Goal: Information Seeking & Learning: Learn about a topic

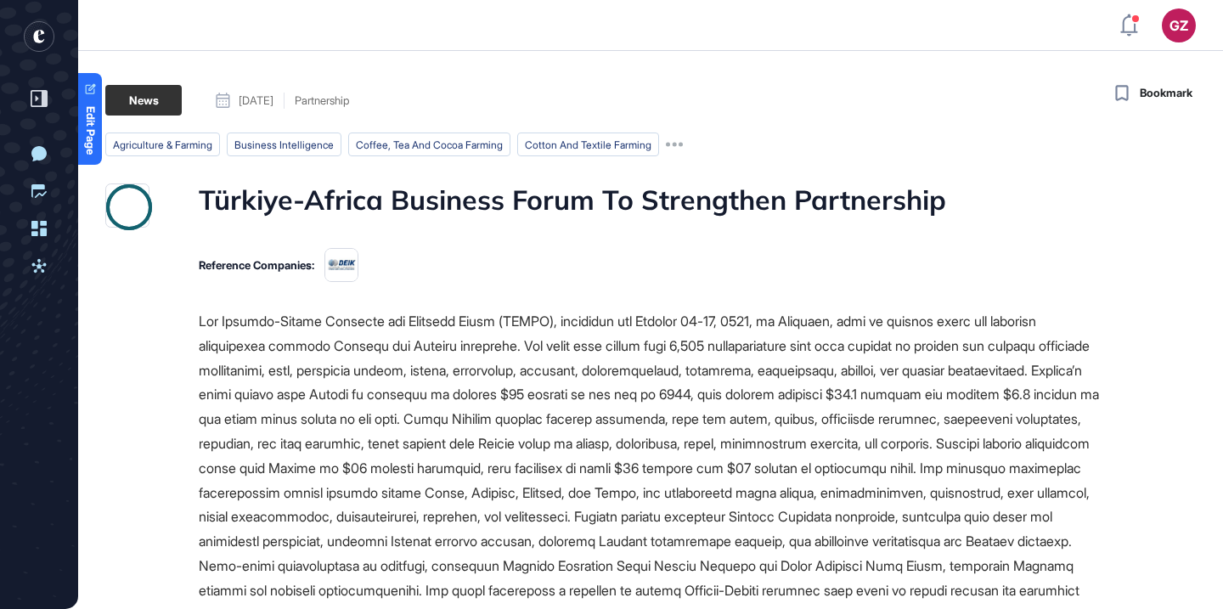
scroll to position [1, 1]
click at [522, 195] on h1 "Türkiye-Africa Business Forum To Strengthen Partnership" at bounding box center [573, 206] width 748 height 44
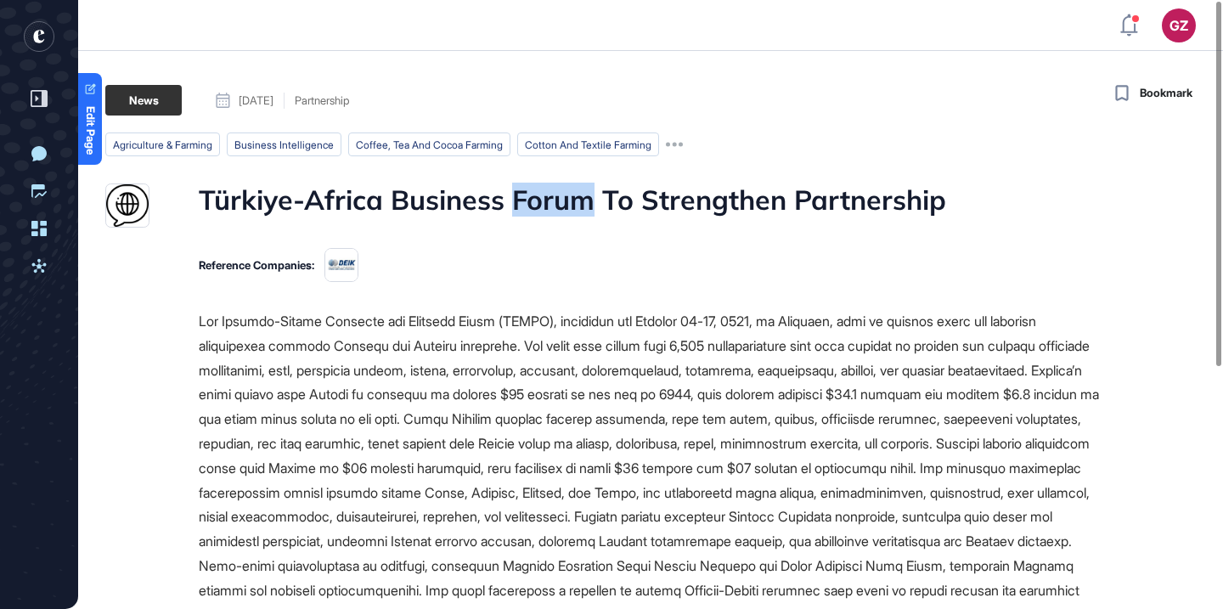
click at [522, 195] on h1 "Türkiye-Africa Business Forum To Strengthen Partnership" at bounding box center [573, 206] width 748 height 44
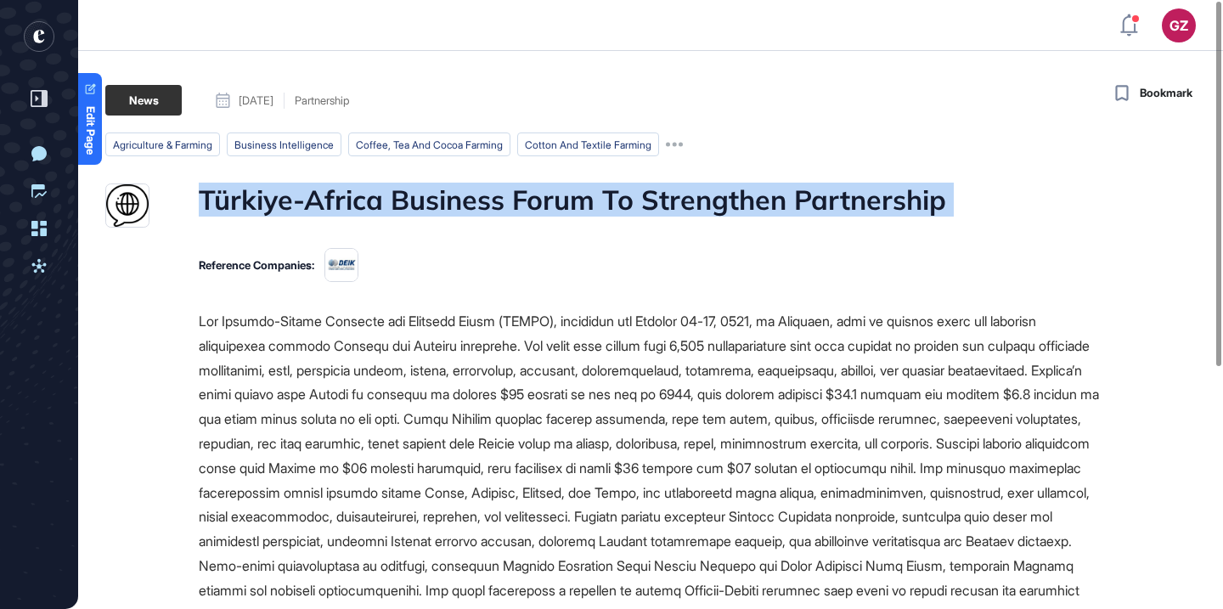
copy h1 "Türkiye-Africa Business Forum To Strengthen Partnership"
click at [522, 195] on h1 "Türkiye-Africa Business Forum To Strengthen Partnership" at bounding box center [573, 206] width 748 height 44
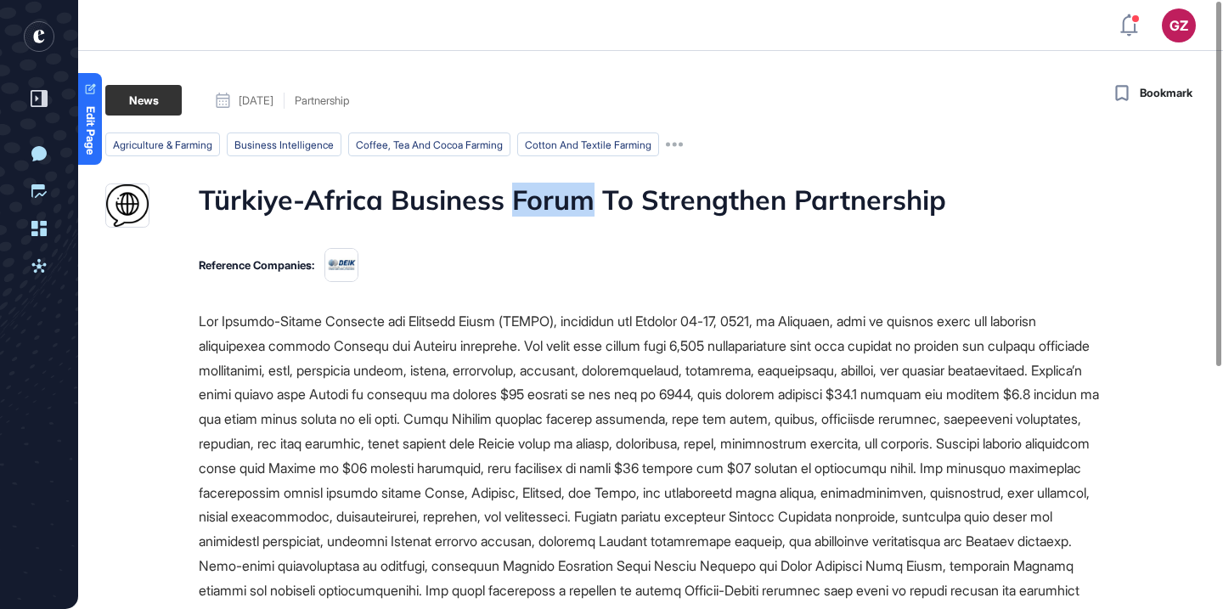
click at [522, 195] on h1 "Türkiye-Africa Business Forum To Strengthen Partnership" at bounding box center [573, 206] width 748 height 44
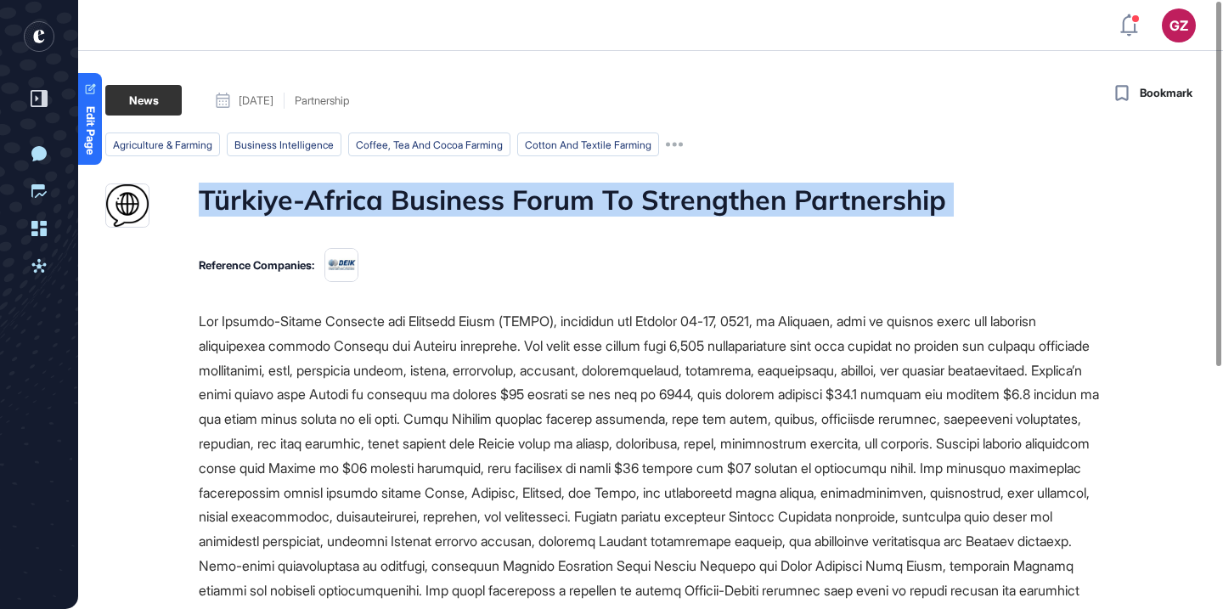
click at [522, 195] on h1 "Türkiye-Africa Business Forum To Strengthen Partnership" at bounding box center [573, 206] width 748 height 44
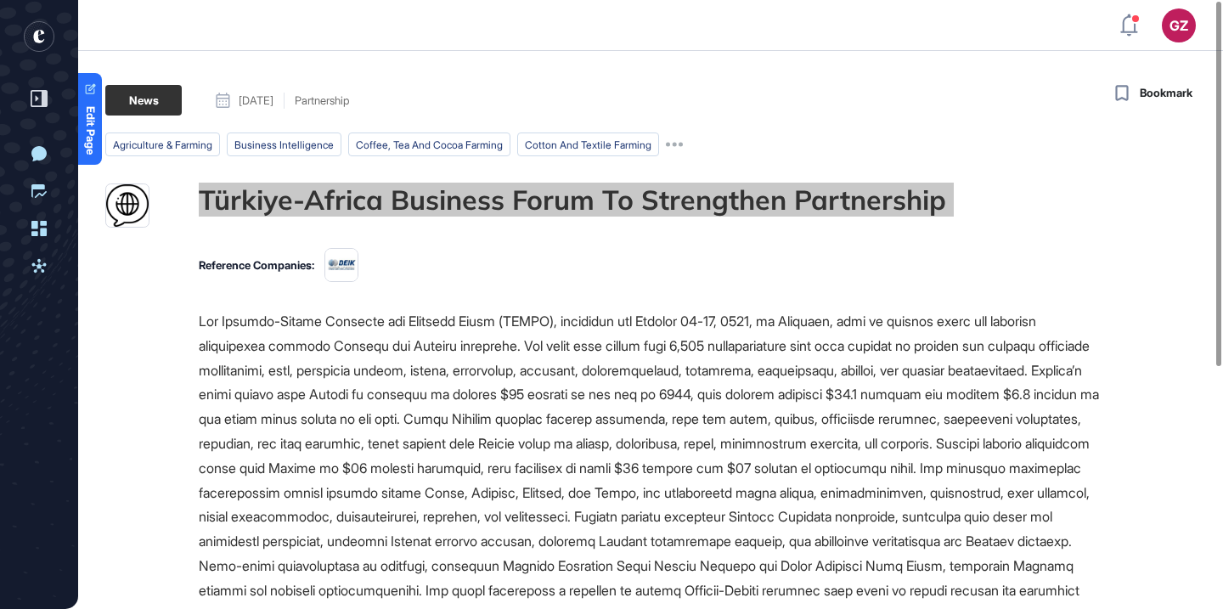
click at [0, 0] on div "GZ Admin Dashboard Dashboard Profile My Content Request More Data New Conversat…" at bounding box center [611, 494] width 1223 height 988
drag, startPoint x: 711, startPoint y: 193, endPoint x: 928, endPoint y: 0, distance: 290.0
click at [0, 0] on div "GZ Admin Dashboard Dashboard Profile My Content Request More Data New Conversat…" at bounding box center [611, 494] width 1223 height 988
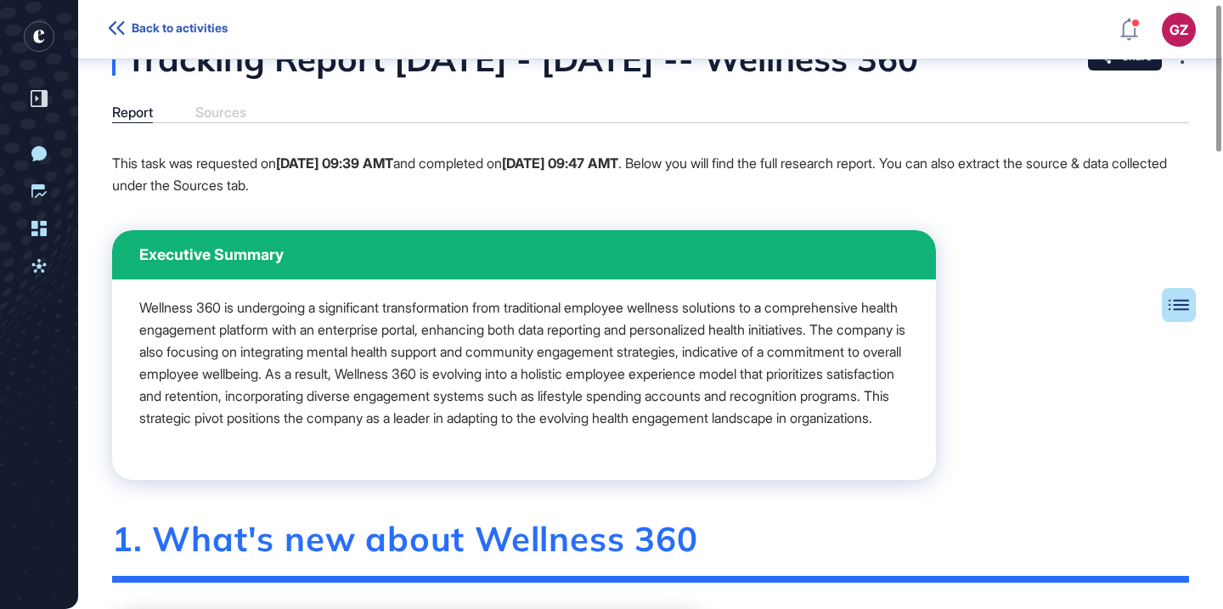
scroll to position [15, 0]
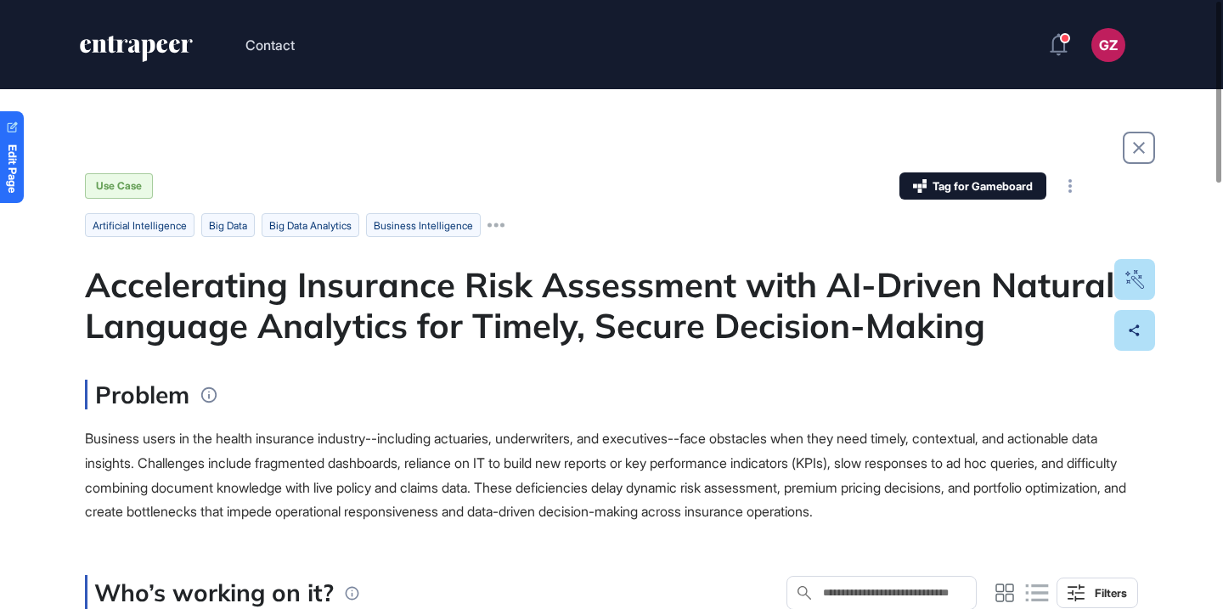
click at [519, 288] on div "Accelerating Insurance Risk Assessment with AI-Driven Natural Language Analytic…" at bounding box center [611, 305] width 1053 height 82
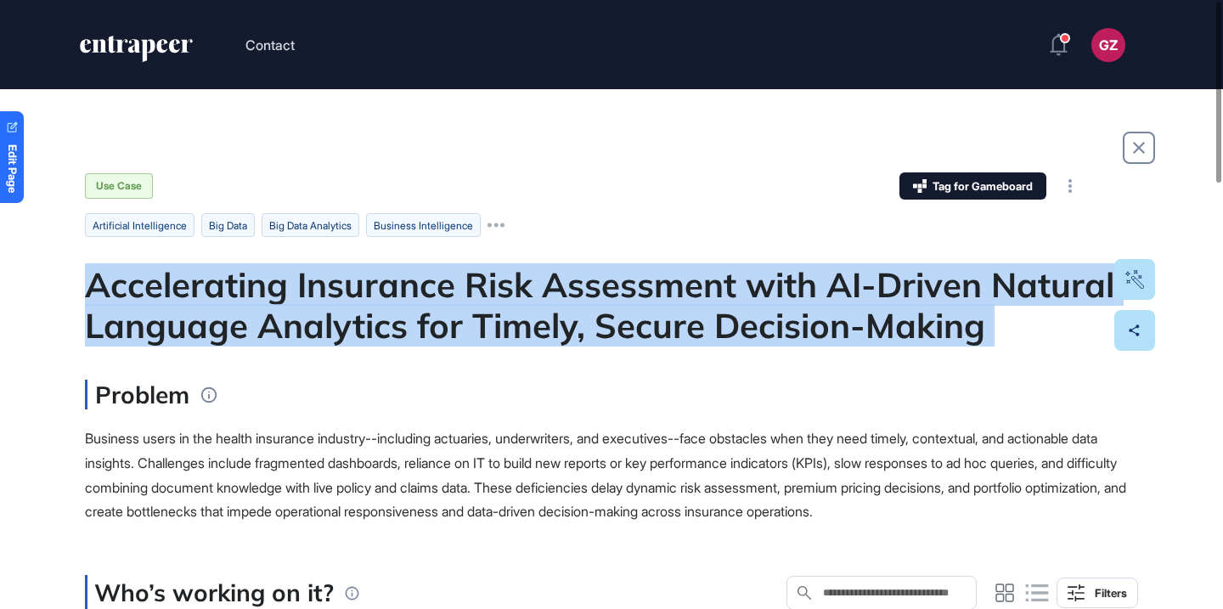
click at [519, 288] on div "Accelerating Insurance Risk Assessment with AI-Driven Natural Language Analytic…" at bounding box center [611, 305] width 1053 height 82
copy div "Accelerating Insurance Risk Assessment with AI-Driven Natural Language Analytic…"
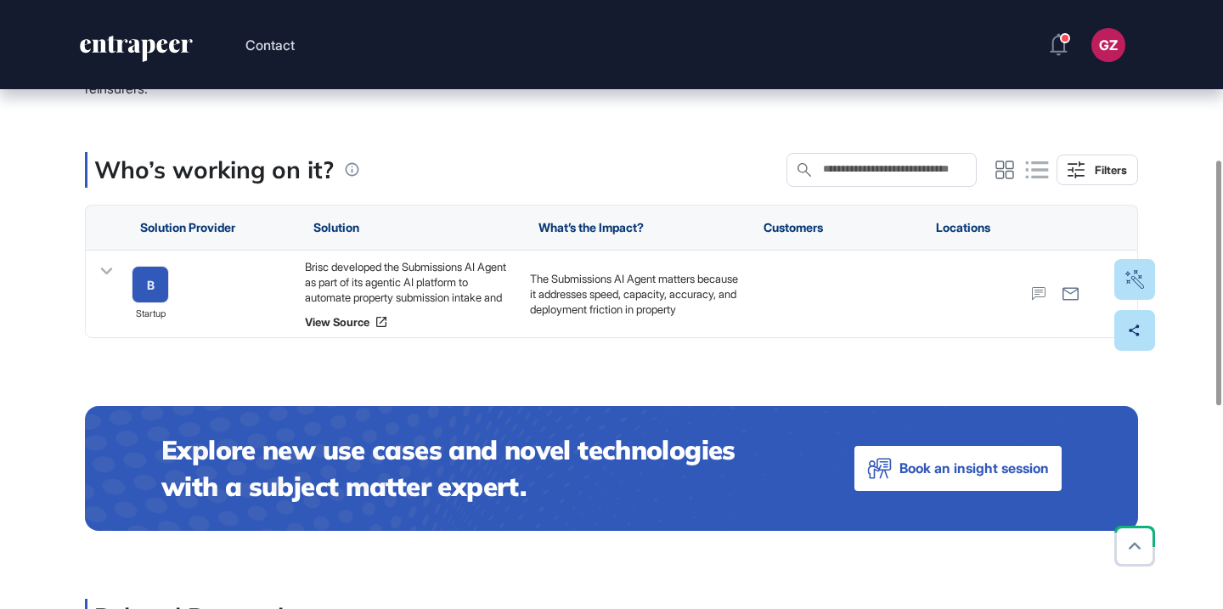
scroll to position [396, 0]
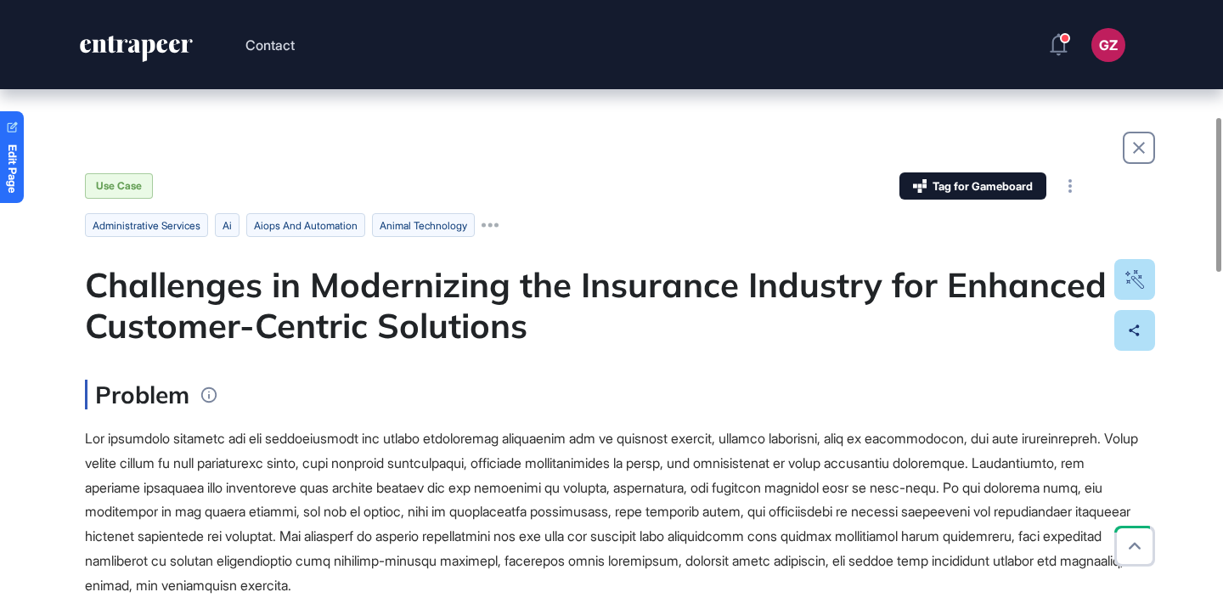
scroll to position [469, 0]
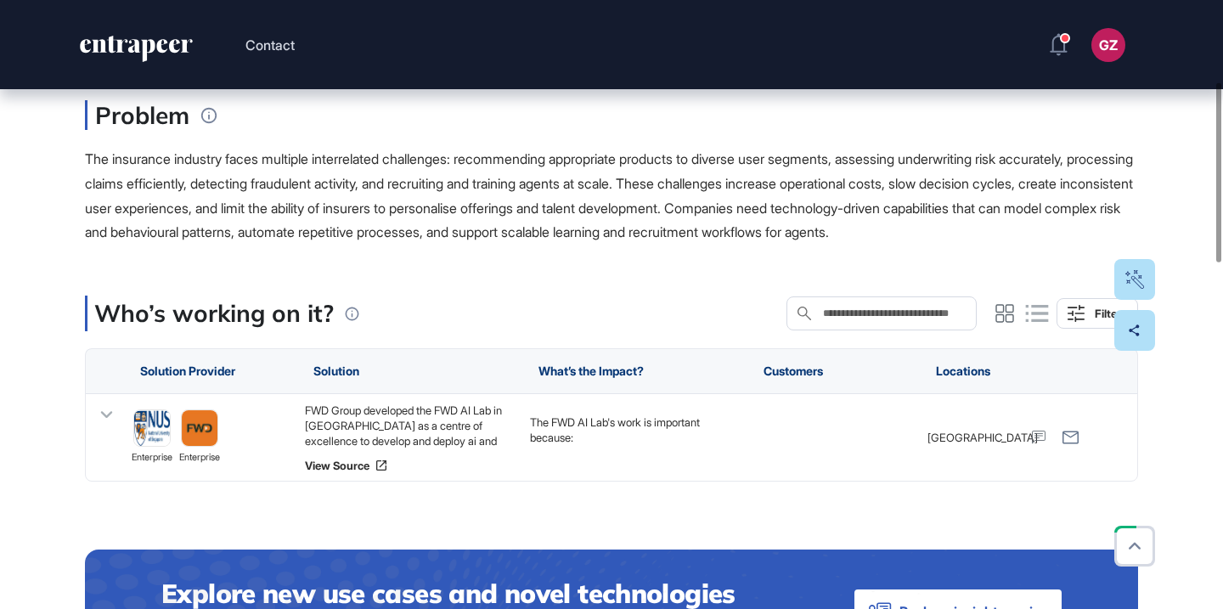
scroll to position [277, 0]
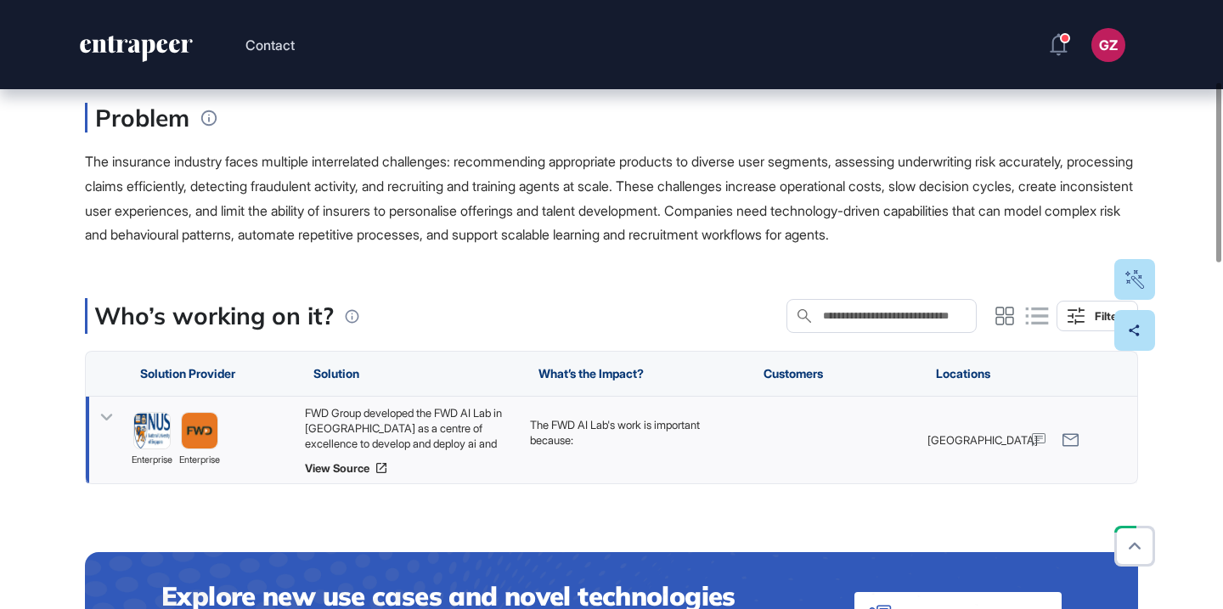
click at [380, 449] on div "FWD Group developed the FWD AI Lab in Singapore as a centre of excellence to de…" at bounding box center [409, 428] width 208 height 46
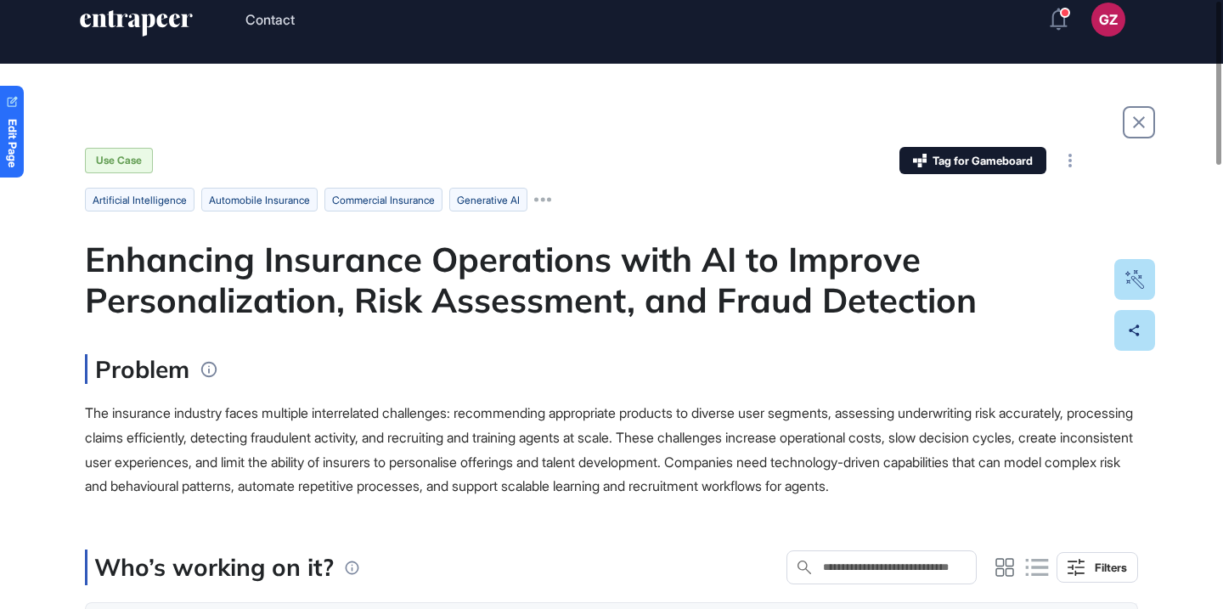
scroll to position [0, 0]
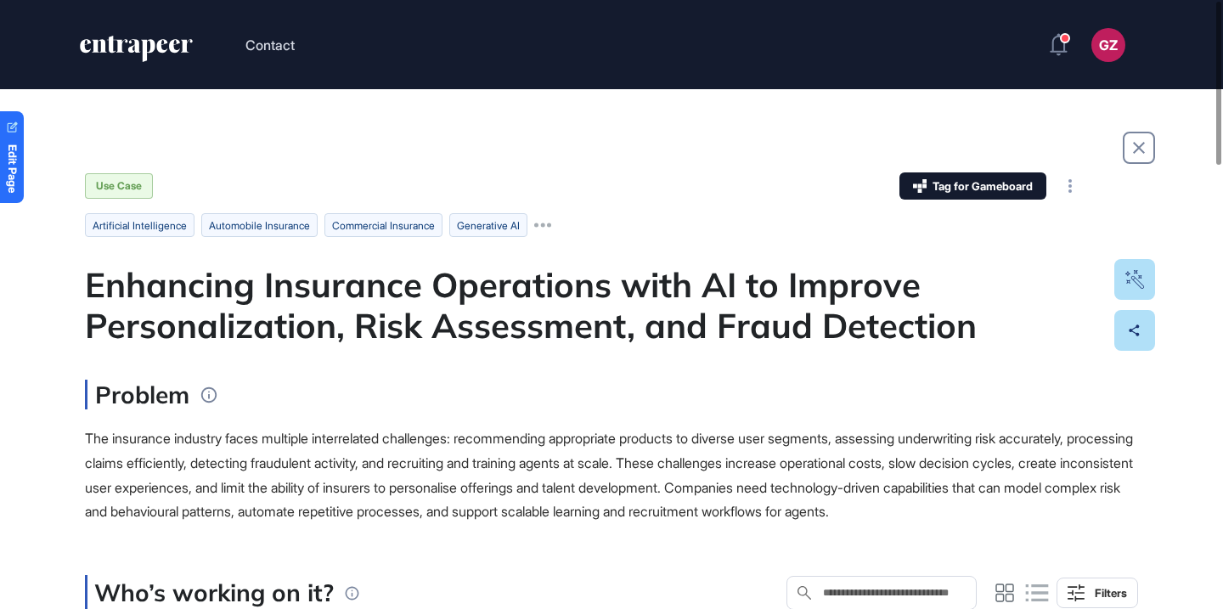
click at [400, 324] on div "Enhancing Insurance Operations with AI to Improve Personalization, Risk Assessm…" at bounding box center [611, 305] width 1053 height 82
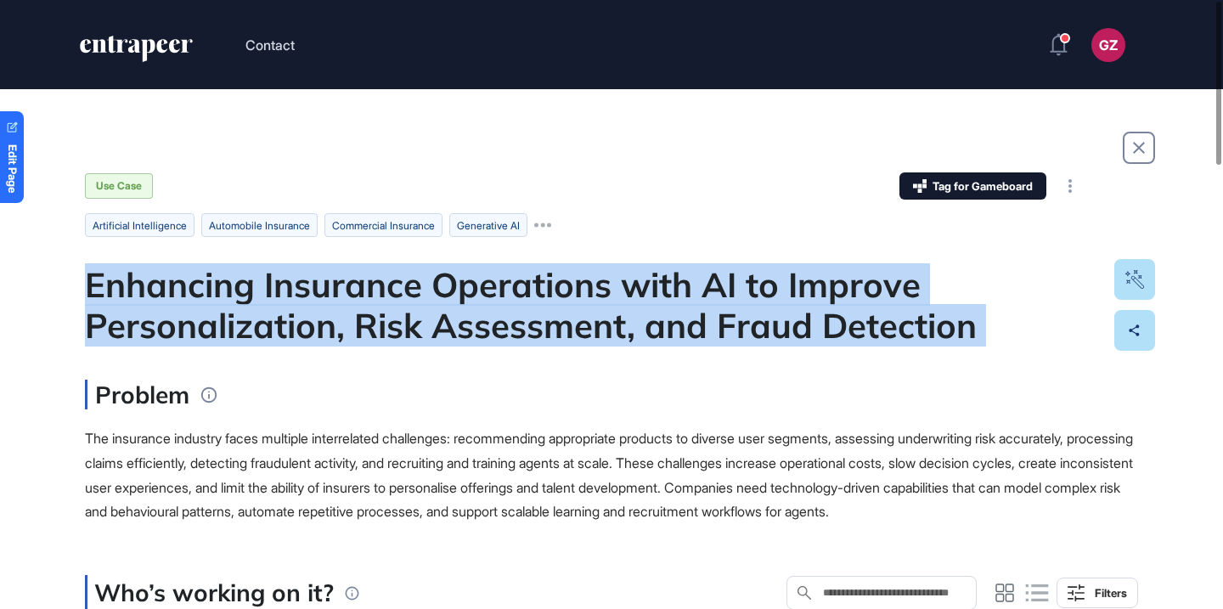
click at [400, 324] on div "Enhancing Insurance Operations with AI to Improve Personalization, Risk Assessm…" at bounding box center [611, 305] width 1053 height 82
copy div "Enhancing Insurance Operations with AI to Improve Personalization, Risk Assessm…"
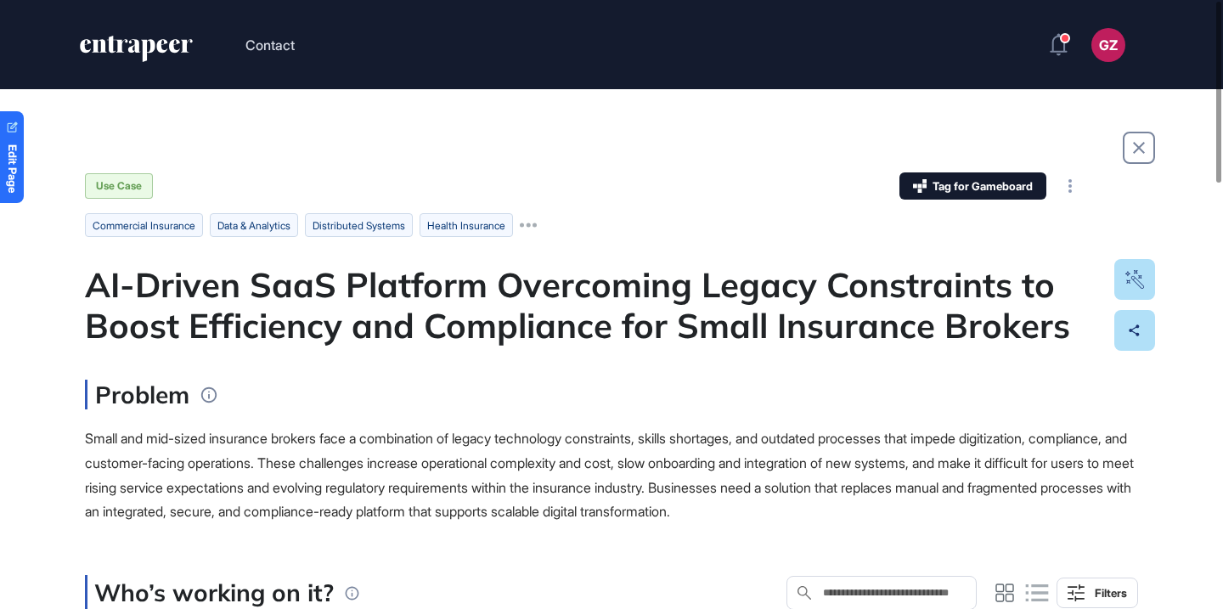
click at [403, 322] on div "AI-Driven SaaS Platform Overcoming Legacy Constraints to Boost Efficiency and C…" at bounding box center [611, 305] width 1053 height 82
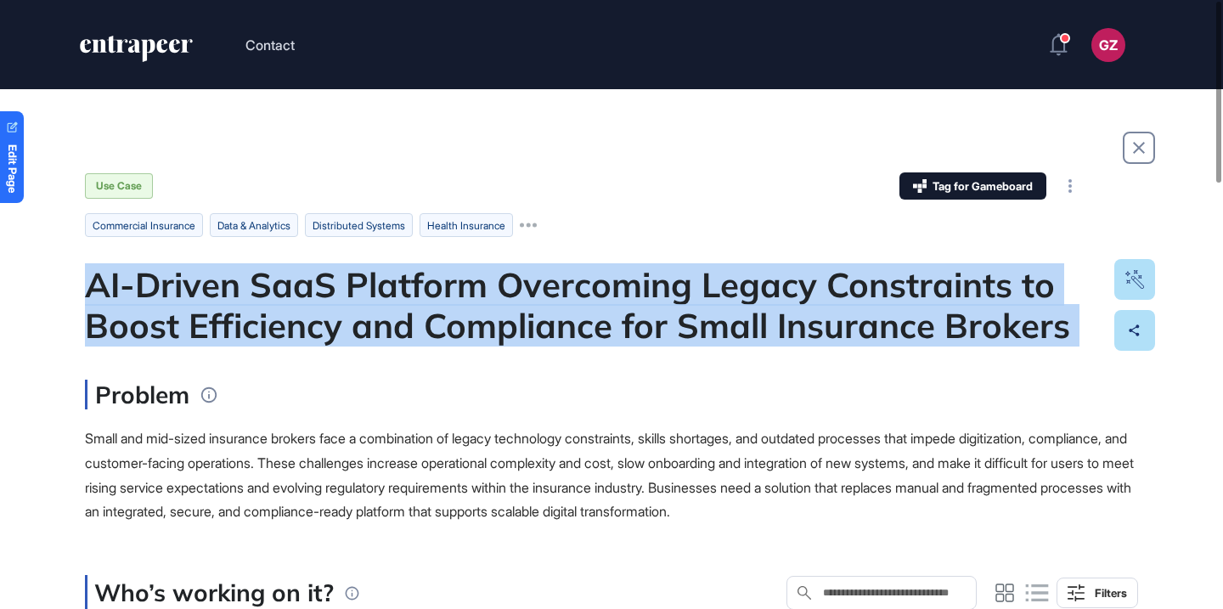
click at [403, 322] on div "AI-Driven SaaS Platform Overcoming Legacy Constraints to Boost Efficiency and C…" at bounding box center [611, 305] width 1053 height 82
copy div "AI-Driven SaaS Platform Overcoming Legacy Constraints to Boost Efficiency and C…"
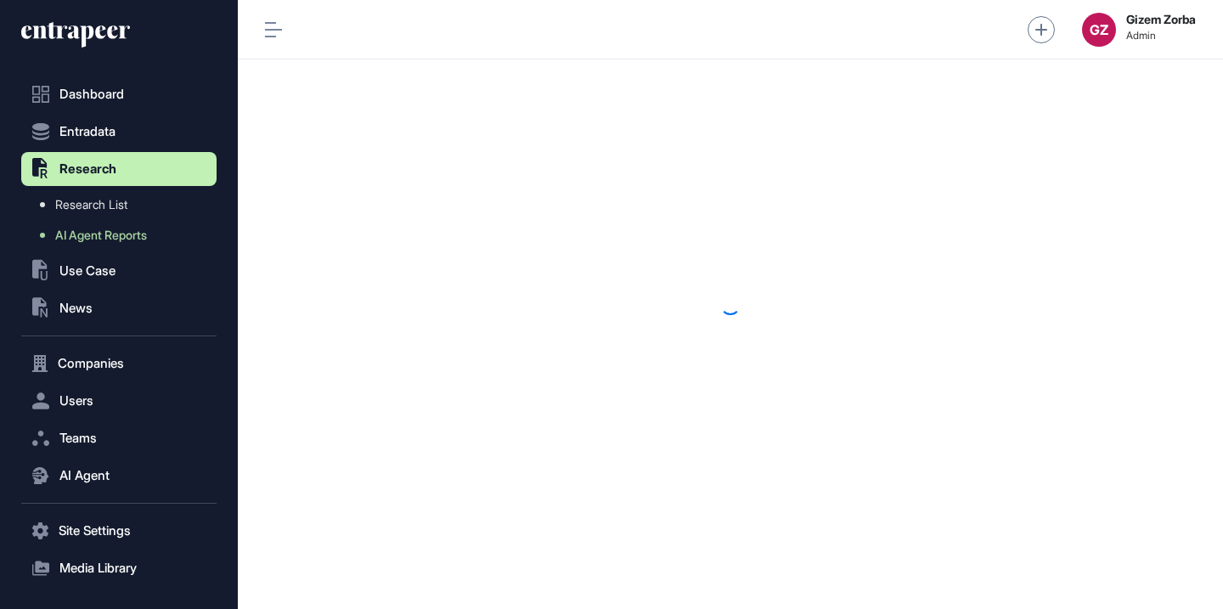
scroll to position [1, 1]
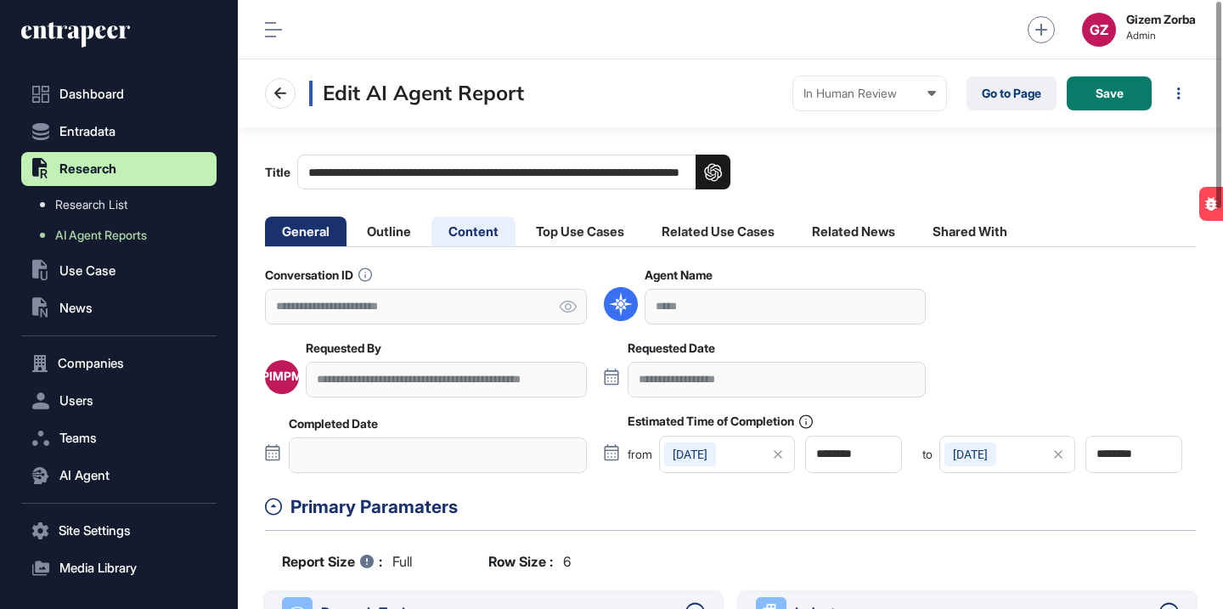
click at [500, 232] on li "Content" at bounding box center [474, 232] width 84 height 30
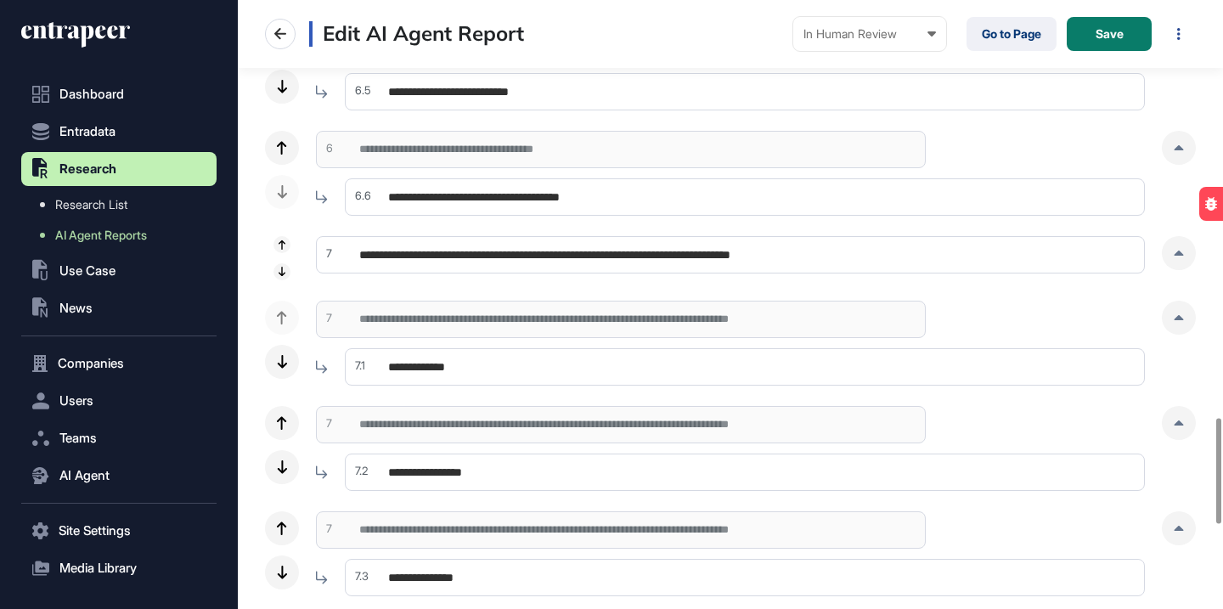
scroll to position [2411, 0]
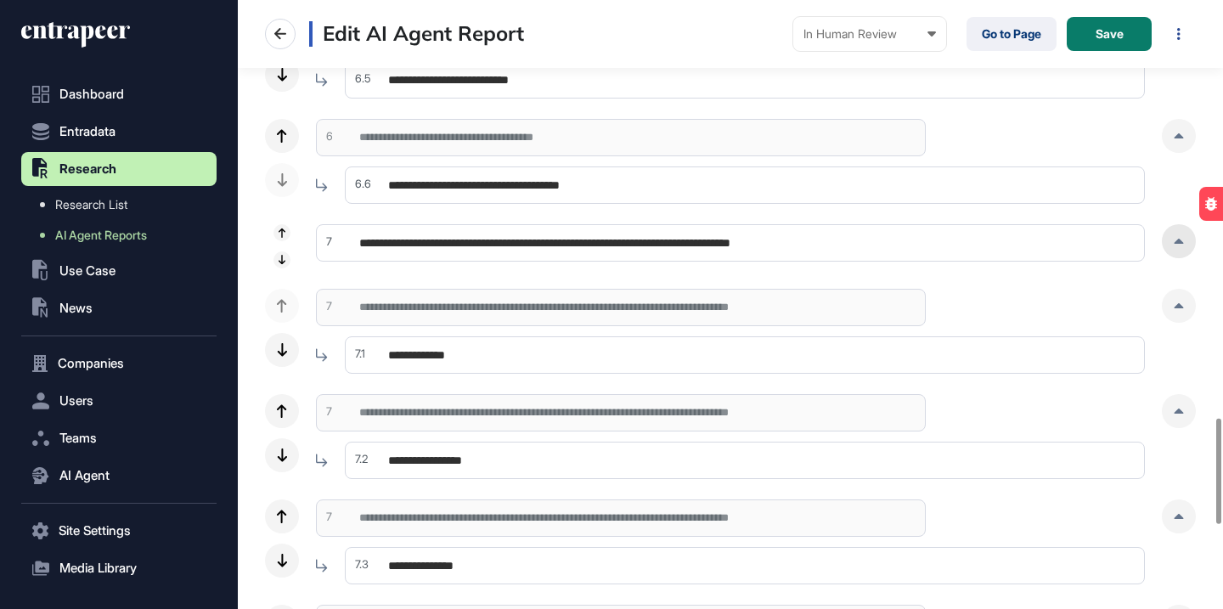
click at [1172, 246] on div at bounding box center [1179, 241] width 34 height 34
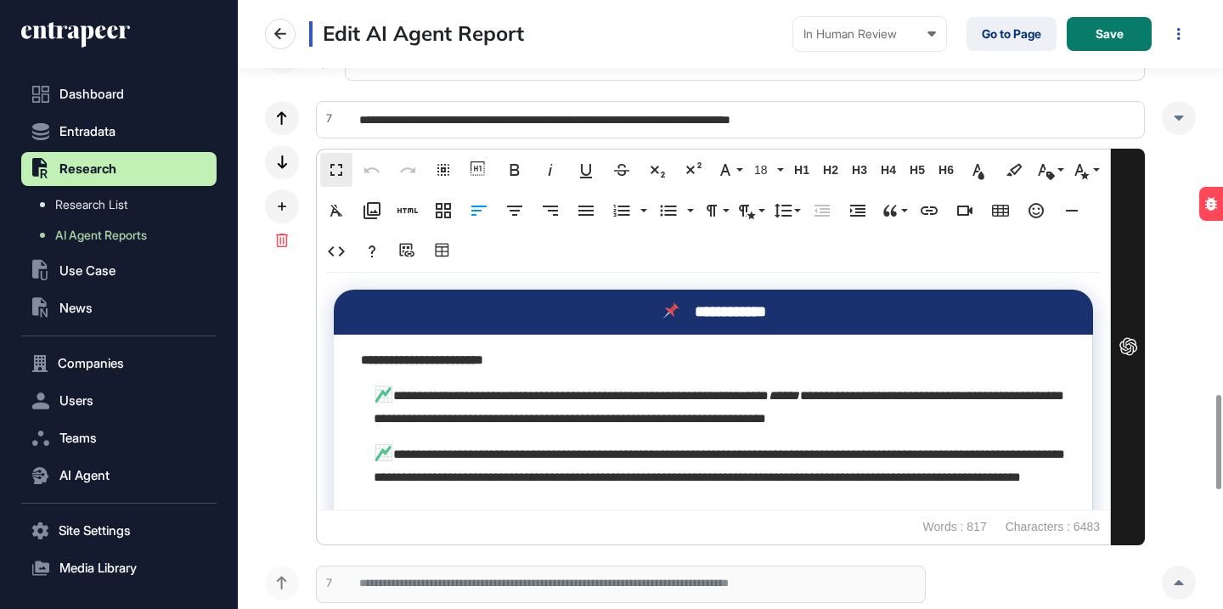
scroll to position [1, 1]
click at [1166, 113] on div at bounding box center [1179, 118] width 34 height 34
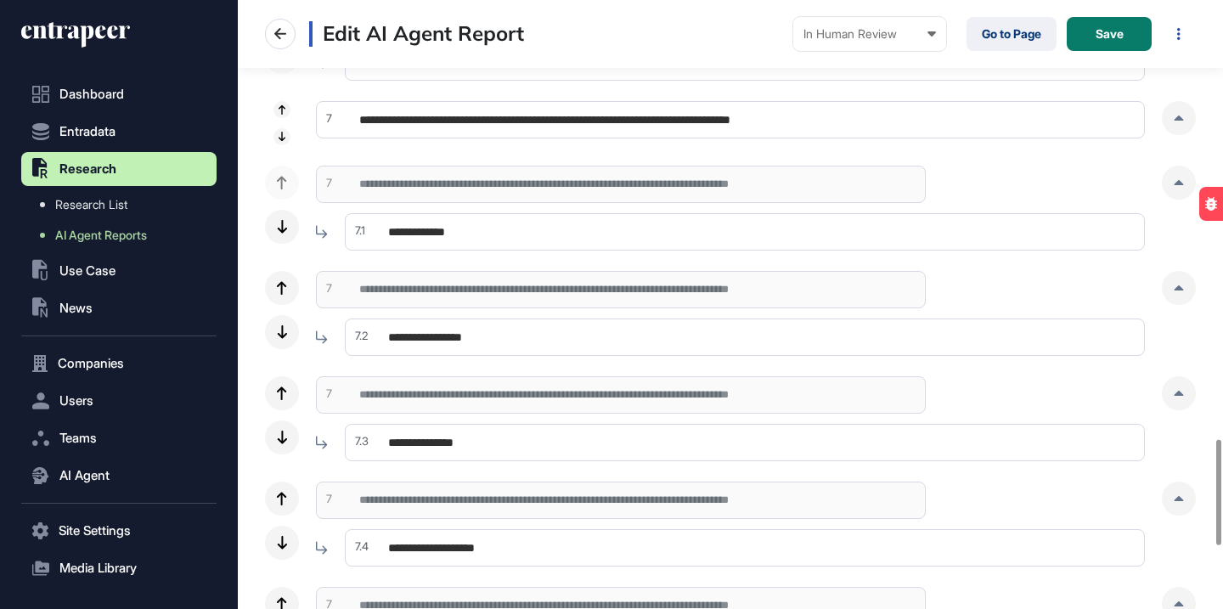
click at [1160, 196] on div "**********" at bounding box center [730, 208] width 931 height 85
click at [1165, 194] on div at bounding box center [1179, 183] width 34 height 34
click at [1176, 195] on div at bounding box center [1179, 183] width 34 height 34
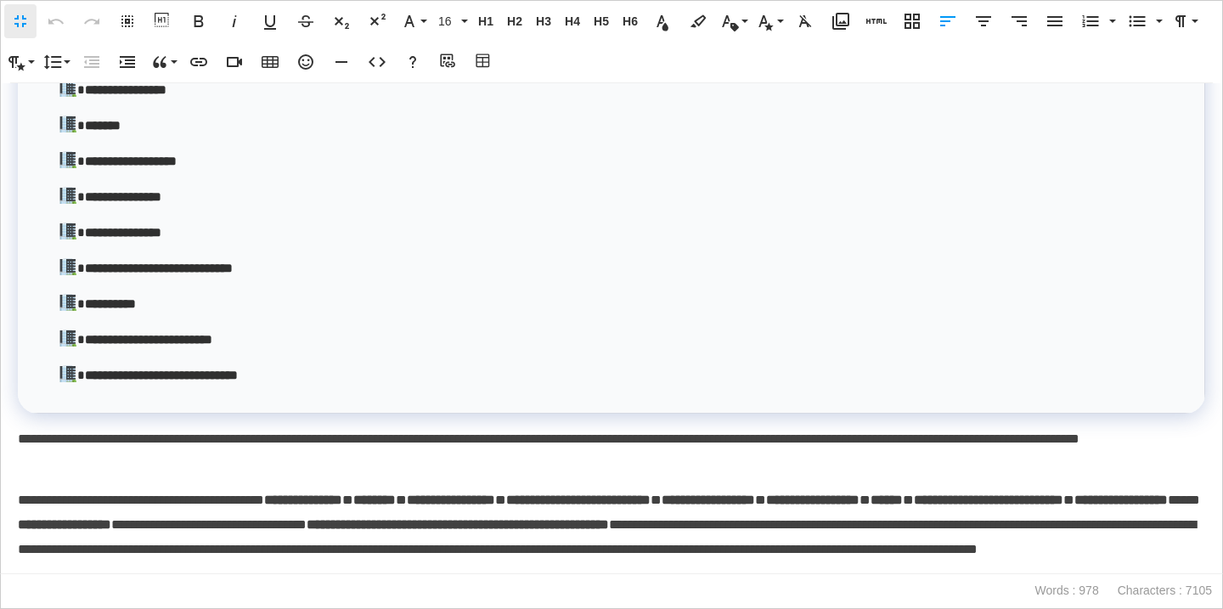
scroll to position [2886, 0]
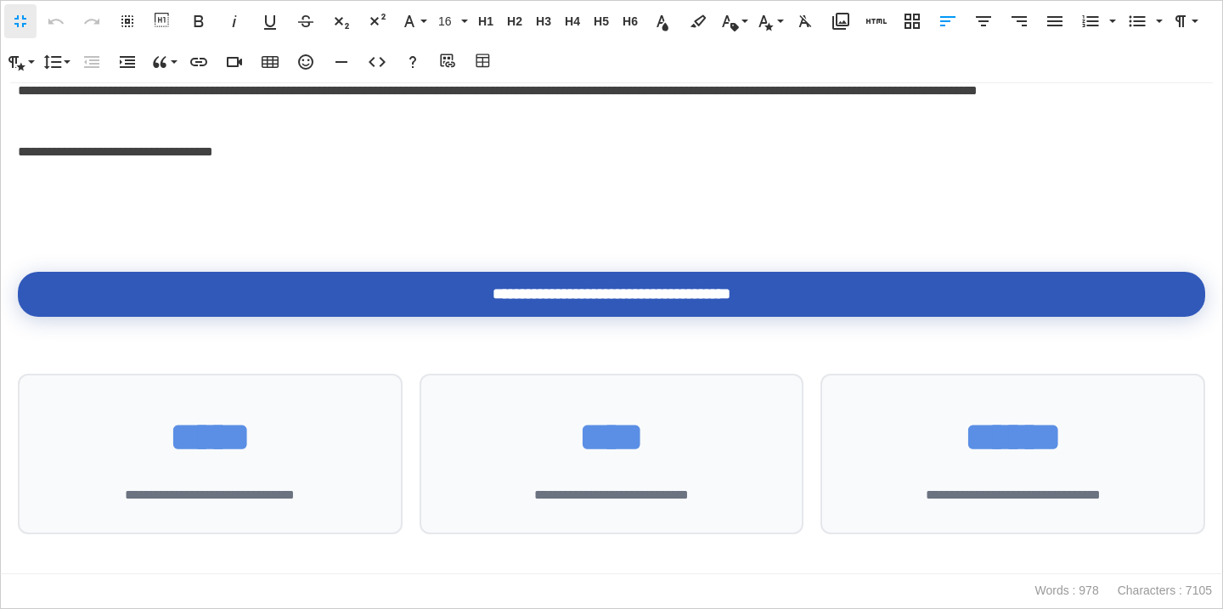
click at [94, 234] on p at bounding box center [612, 227] width 1188 height 25
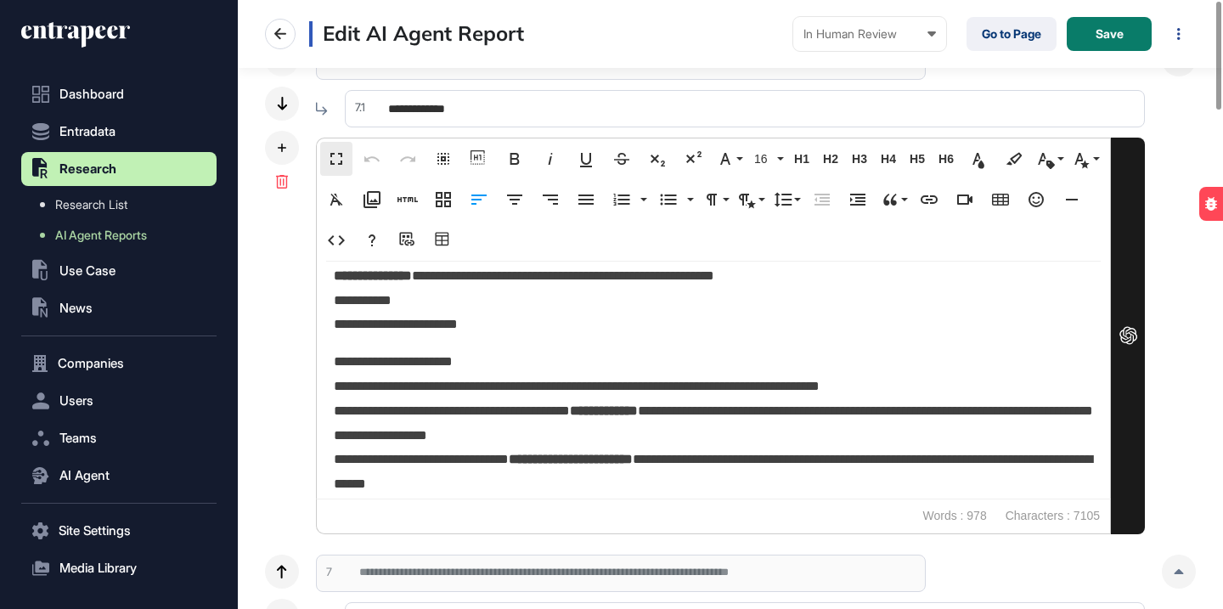
scroll to position [3856, 0]
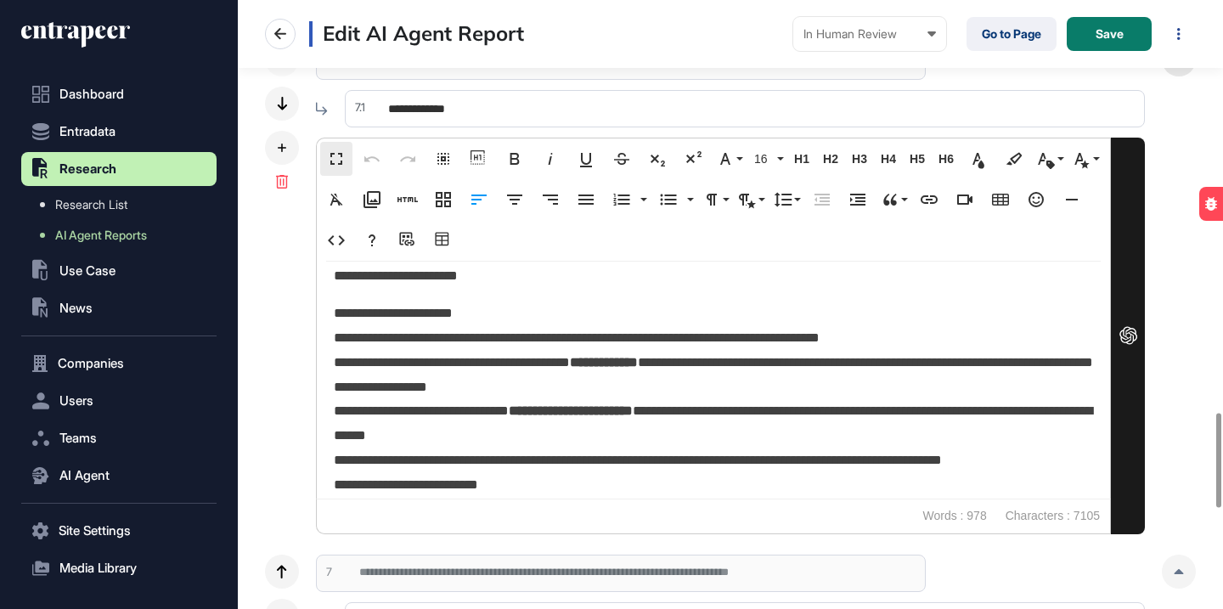
click at [1183, 75] on div at bounding box center [1179, 59] width 34 height 34
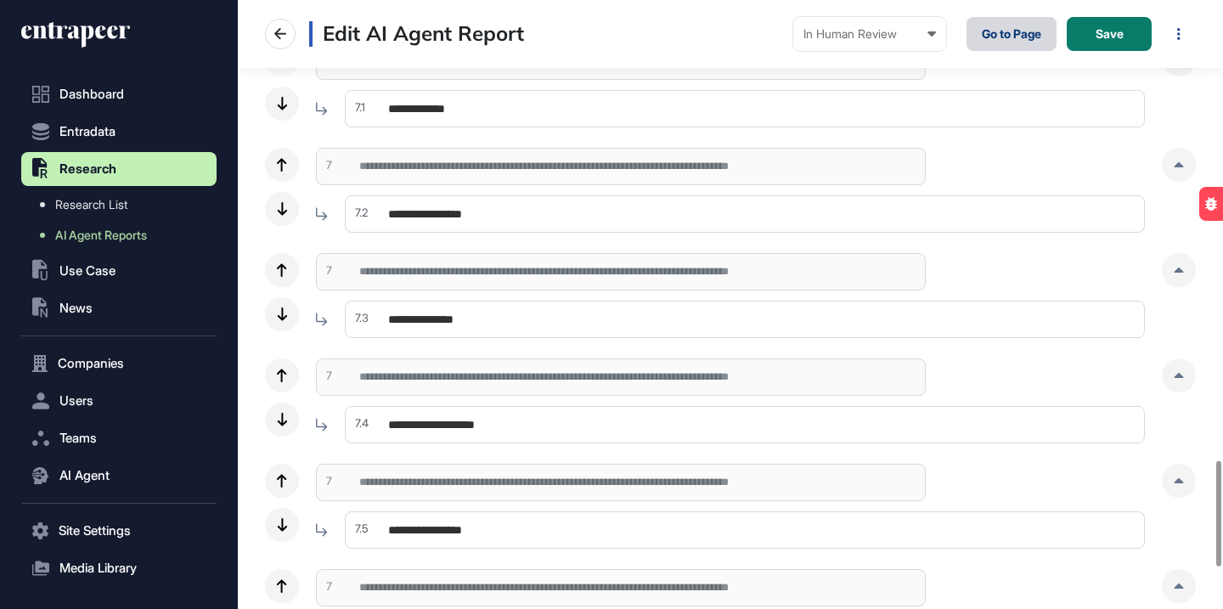
click at [1016, 46] on link "Go to Page" at bounding box center [1012, 34] width 90 height 34
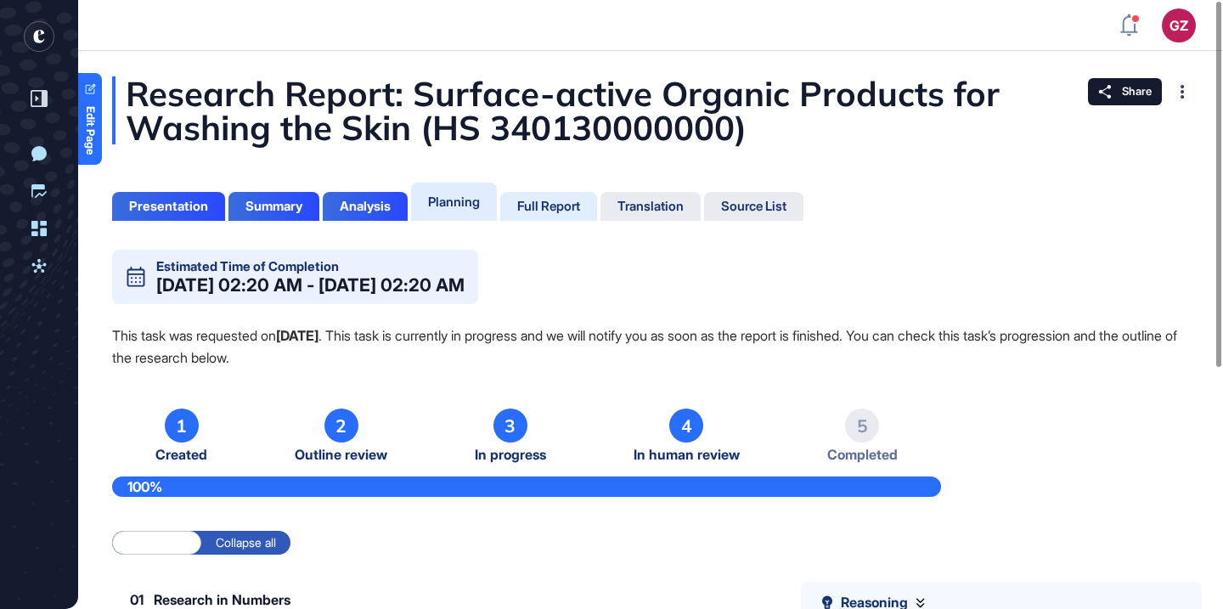
click at [567, 211] on div "Full Report" at bounding box center [548, 206] width 63 height 15
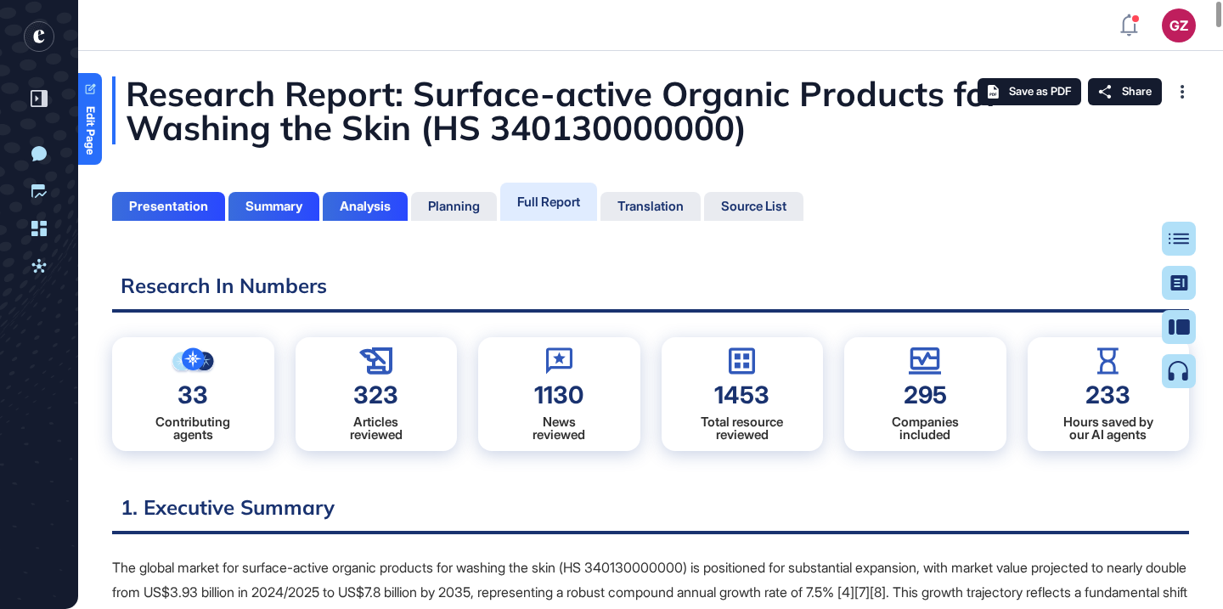
scroll to position [8, 1]
click at [1174, 247] on div at bounding box center [1186, 239] width 34 height 34
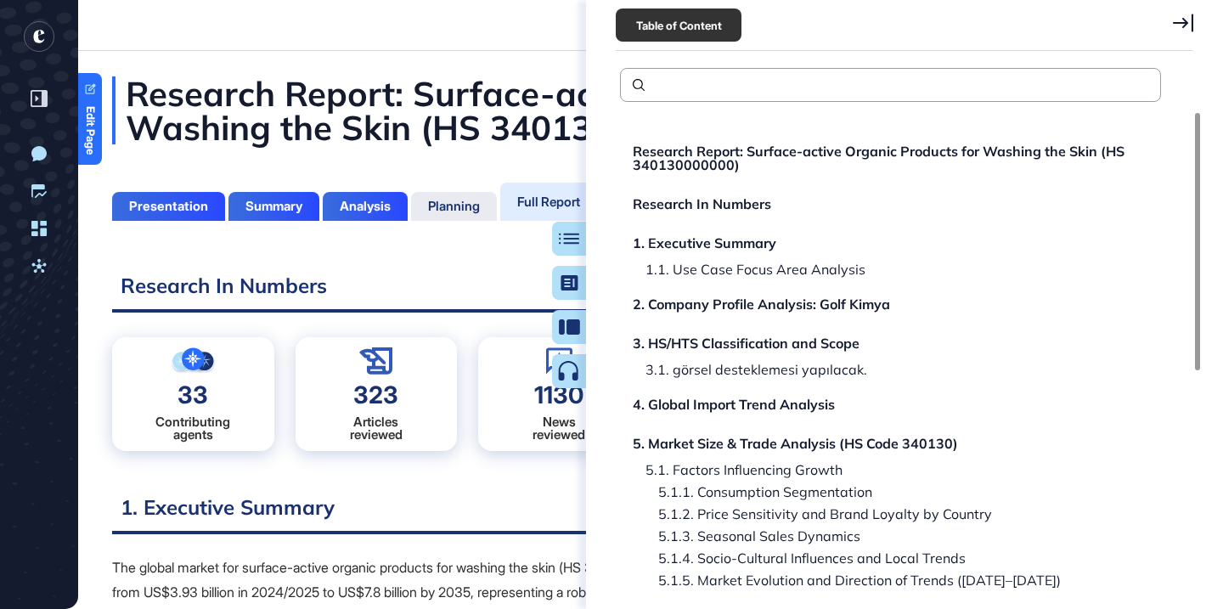
scroll to position [537, 0]
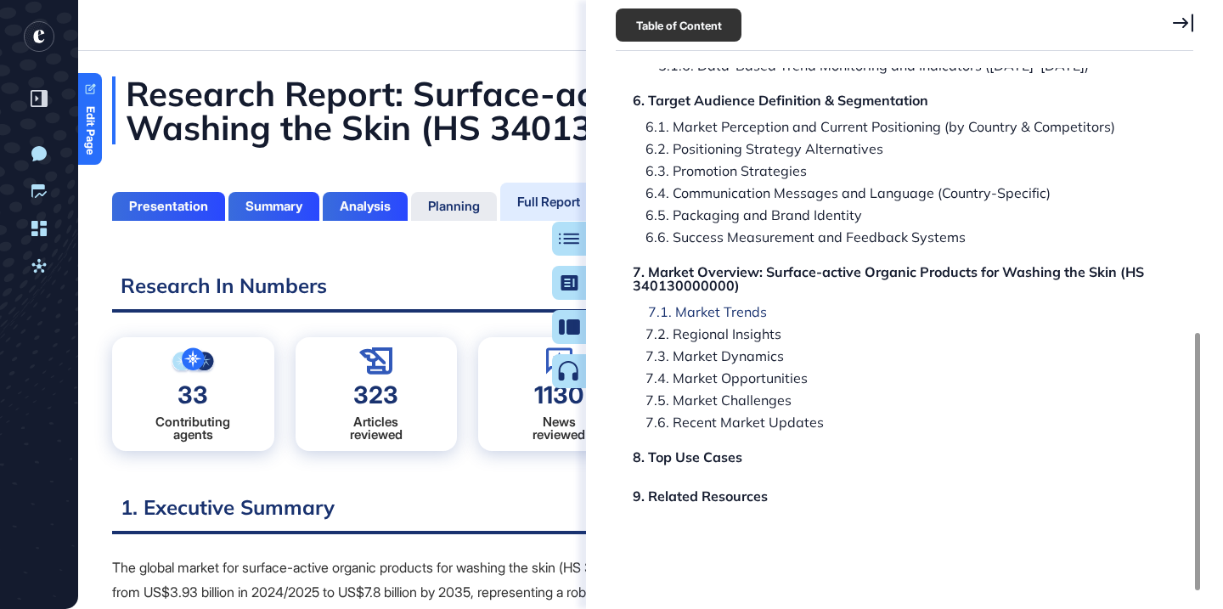
click at [732, 311] on div "7.1. Market Trends" at bounding box center [701, 312] width 132 height 14
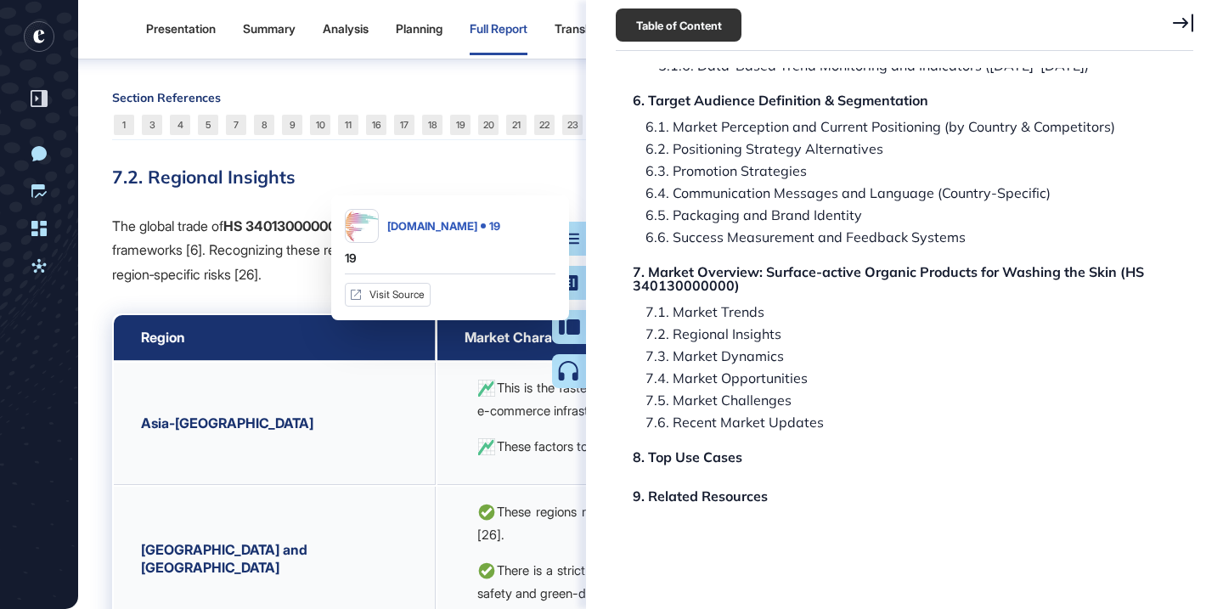
scroll to position [66038, 0]
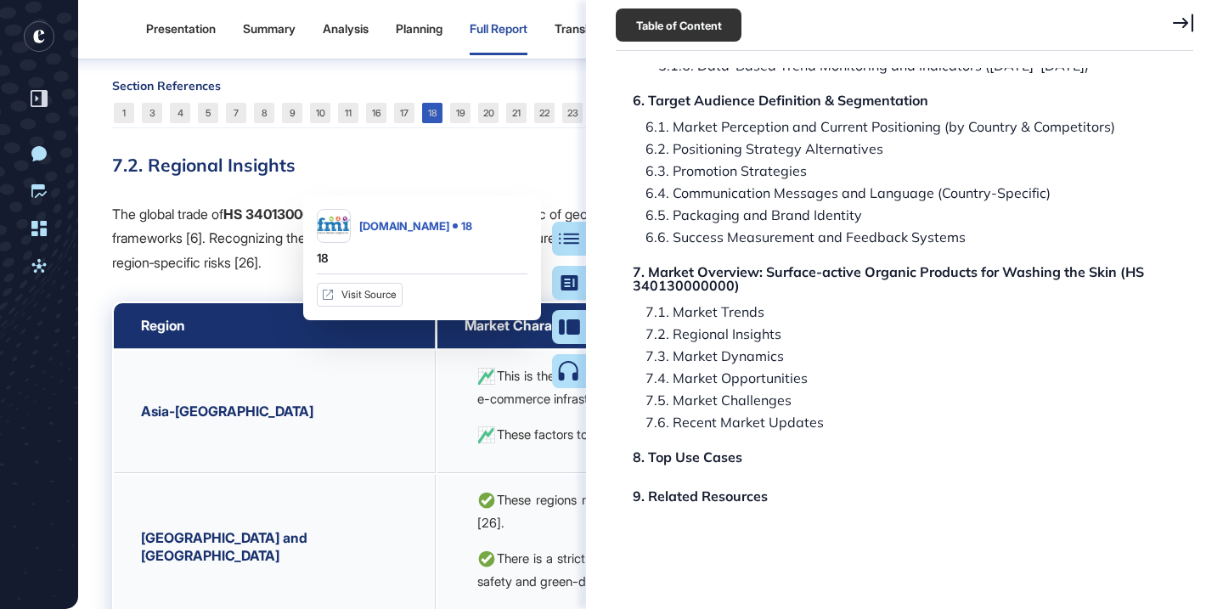
click at [429, 123] on link "18" at bounding box center [432, 113] width 20 height 20
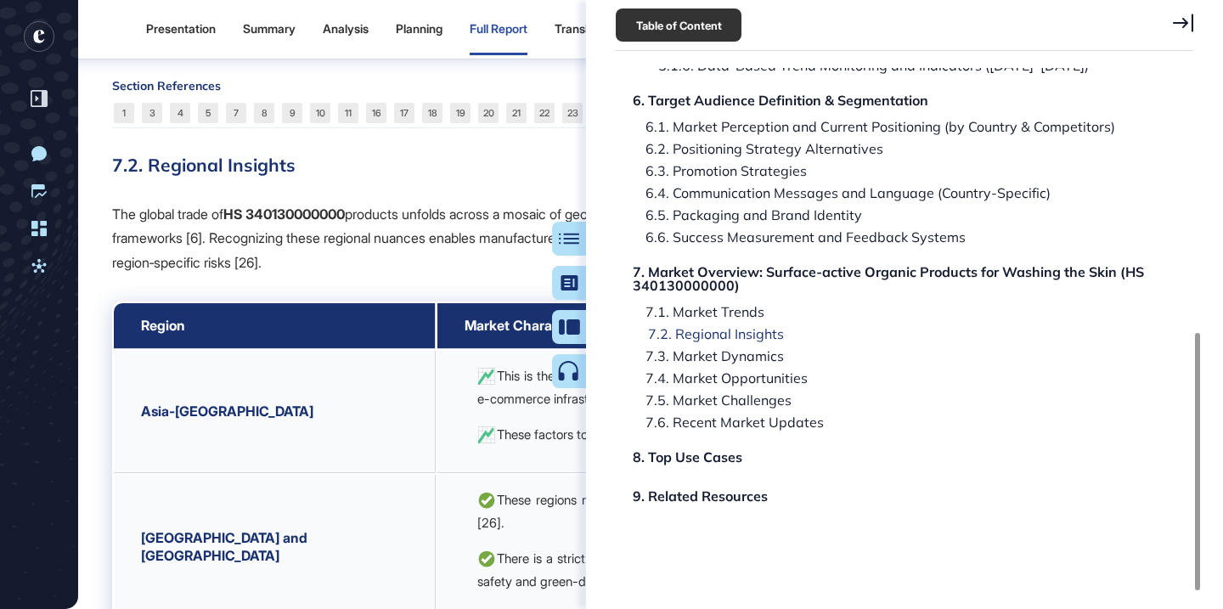
click at [748, 337] on div "7.2. Regional Insights" at bounding box center [709, 334] width 149 height 14
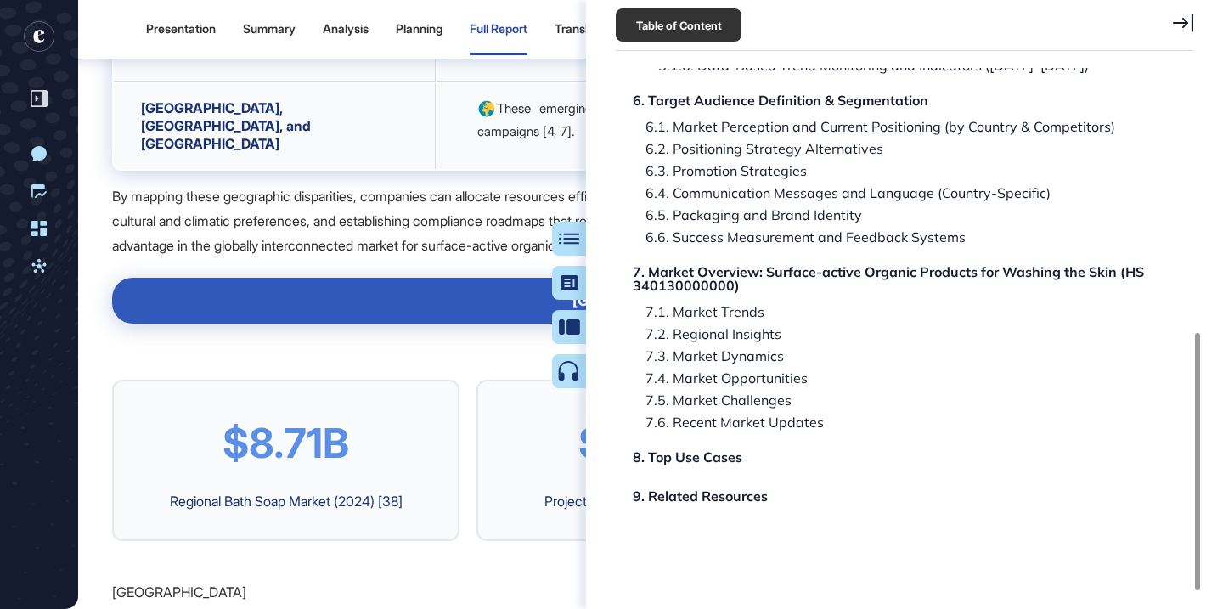
scroll to position [66954, 0]
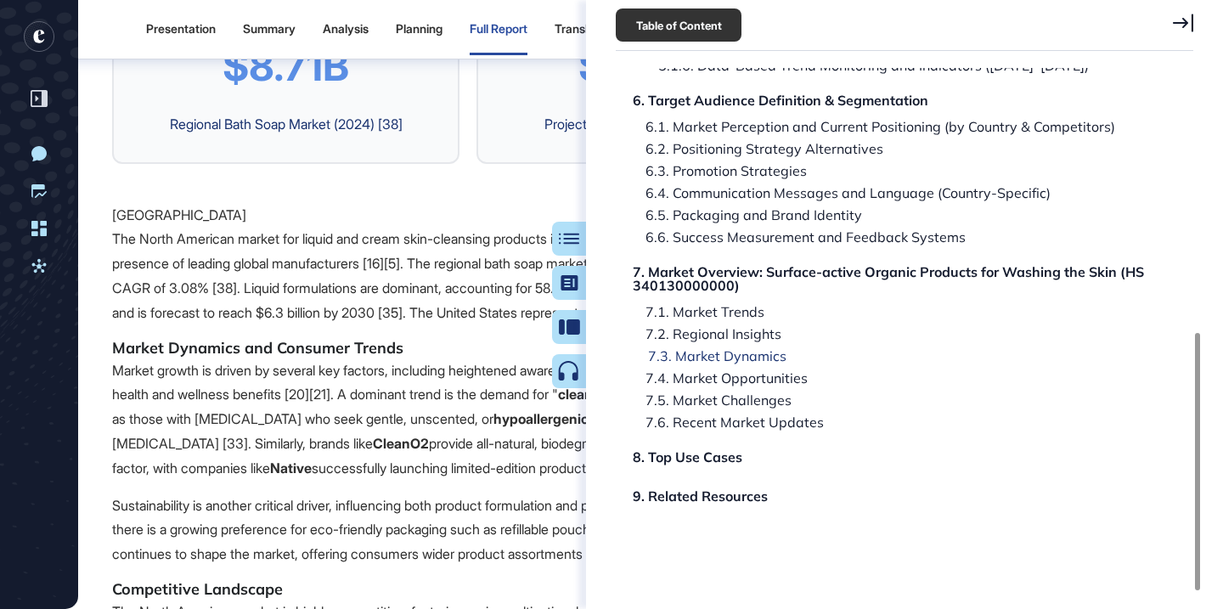
click at [704, 353] on div "7.3. Market Dynamics" at bounding box center [710, 356] width 151 height 14
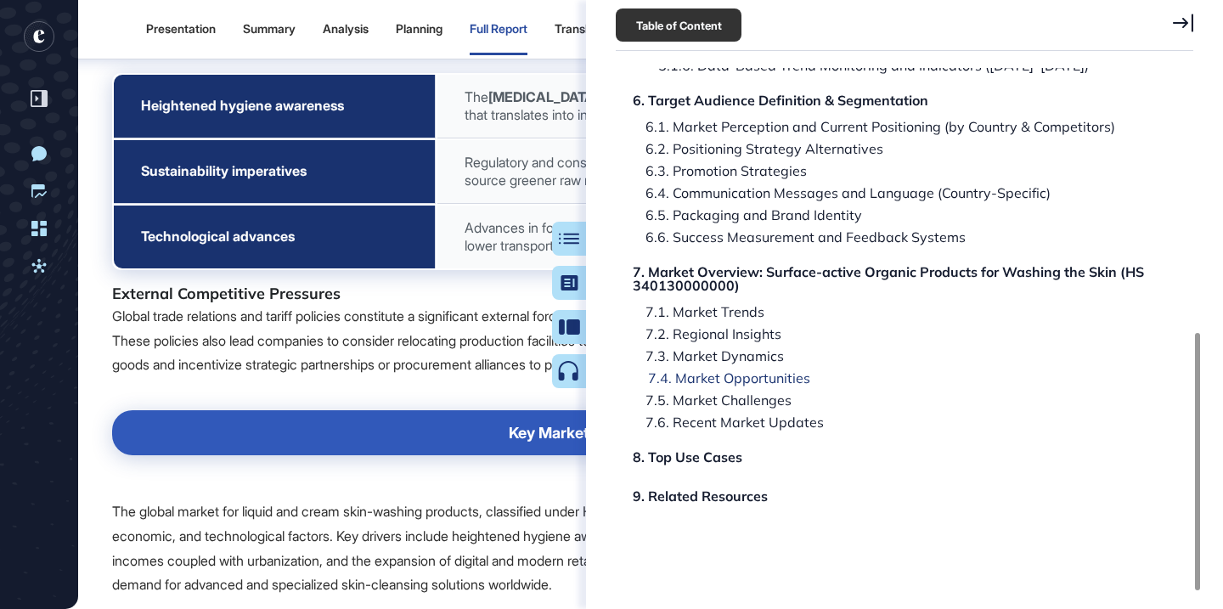
click at [697, 372] on div "7.4. Market Opportunities" at bounding box center [722, 378] width 175 height 14
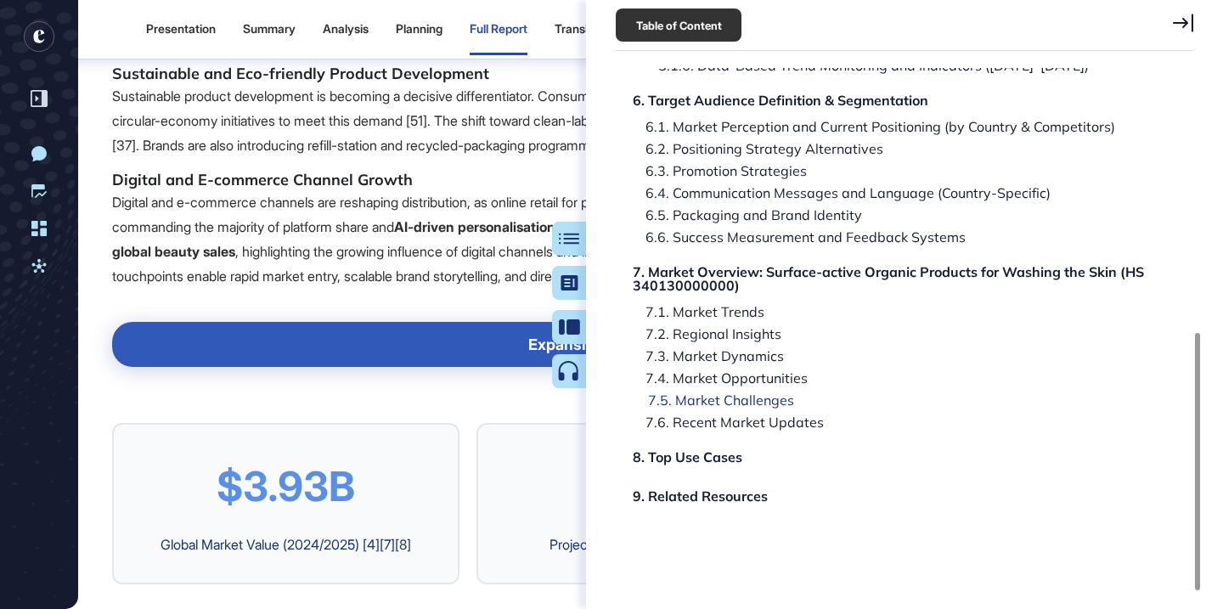
click at [691, 398] on div "7.5. Market Challenges" at bounding box center [714, 400] width 159 height 14
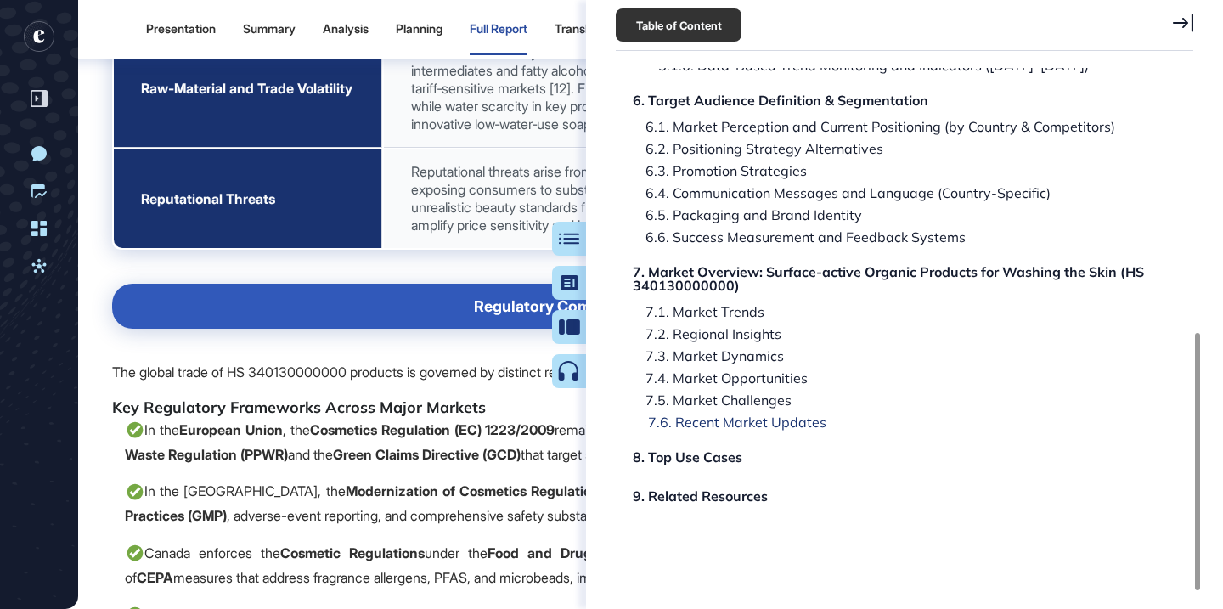
click at [692, 429] on div "7.6. Recent Market Updates" at bounding box center [730, 422] width 191 height 14
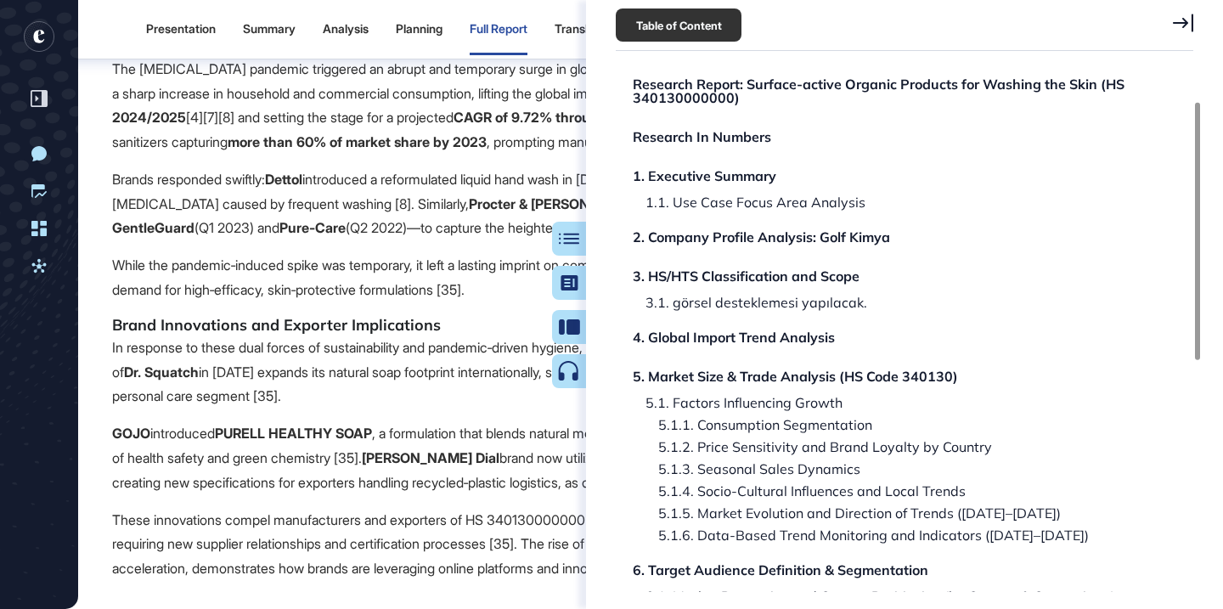
scroll to position [0, 0]
